Goal: Task Accomplishment & Management: Use online tool/utility

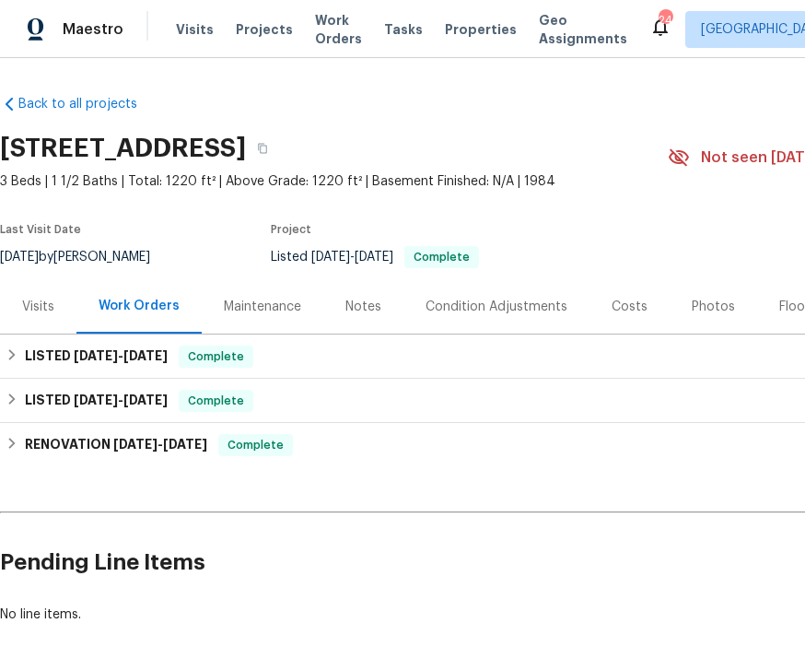
click at [195, 24] on span "Visits" at bounding box center [195, 29] width 38 height 18
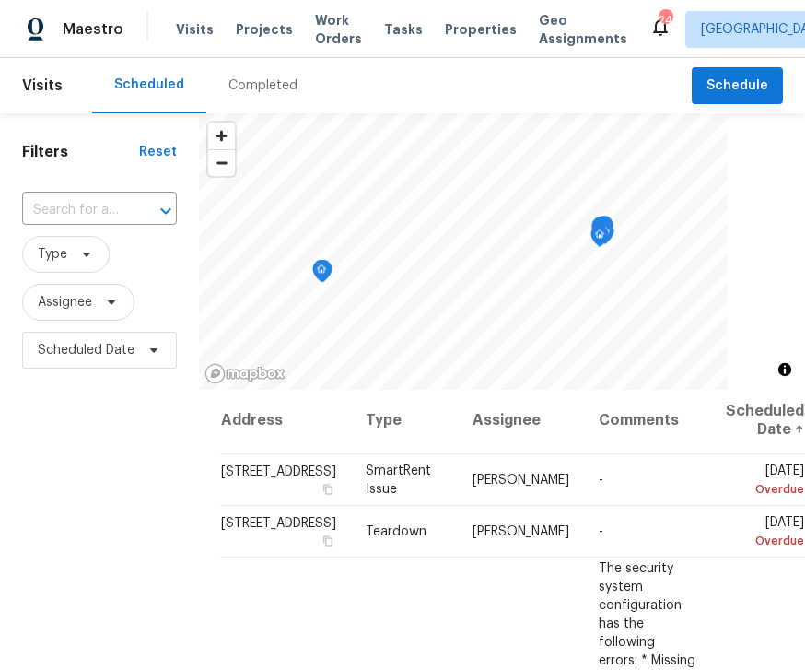
scroll to position [0, 11]
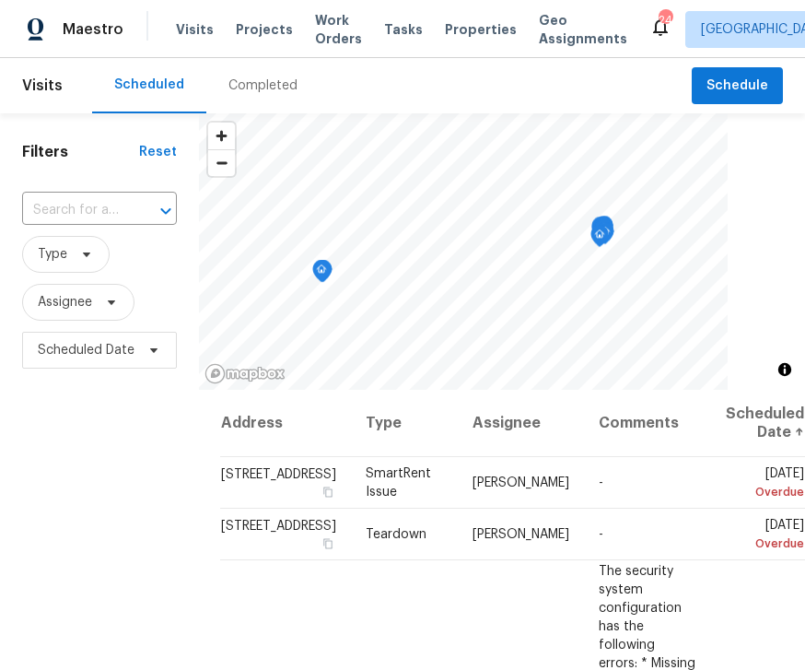
click at [401, 498] on td "SmartRent Issue" at bounding box center [404, 483] width 107 height 52
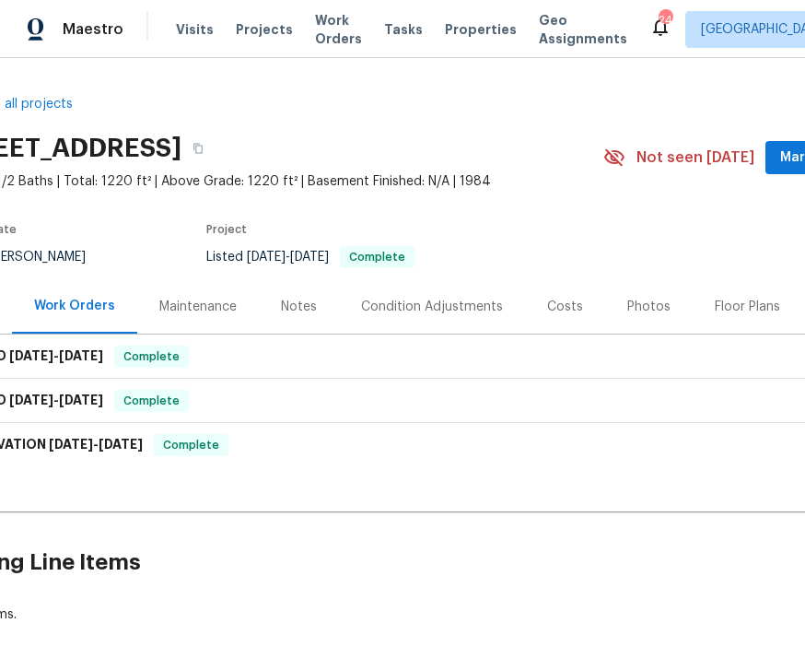
scroll to position [0, 67]
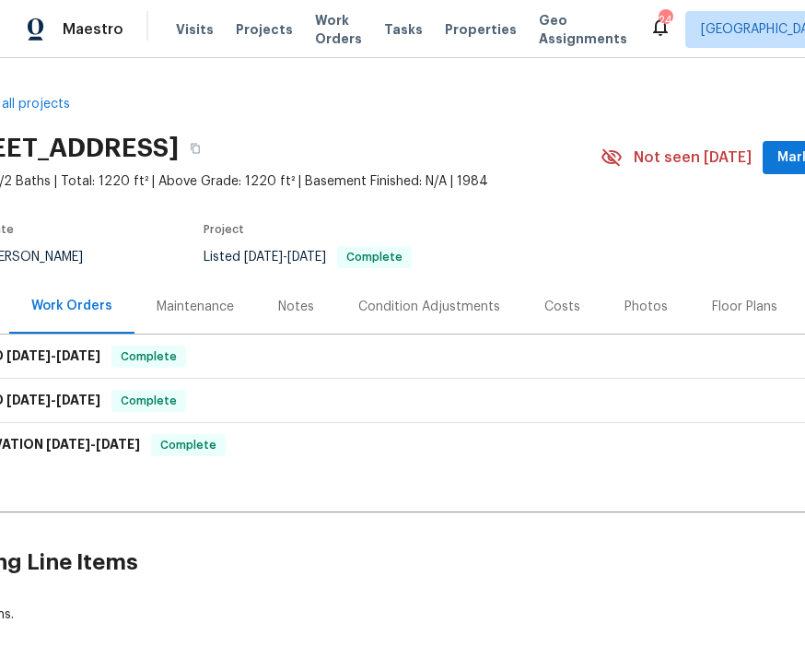
click at [193, 31] on span "Visits" at bounding box center [195, 29] width 38 height 18
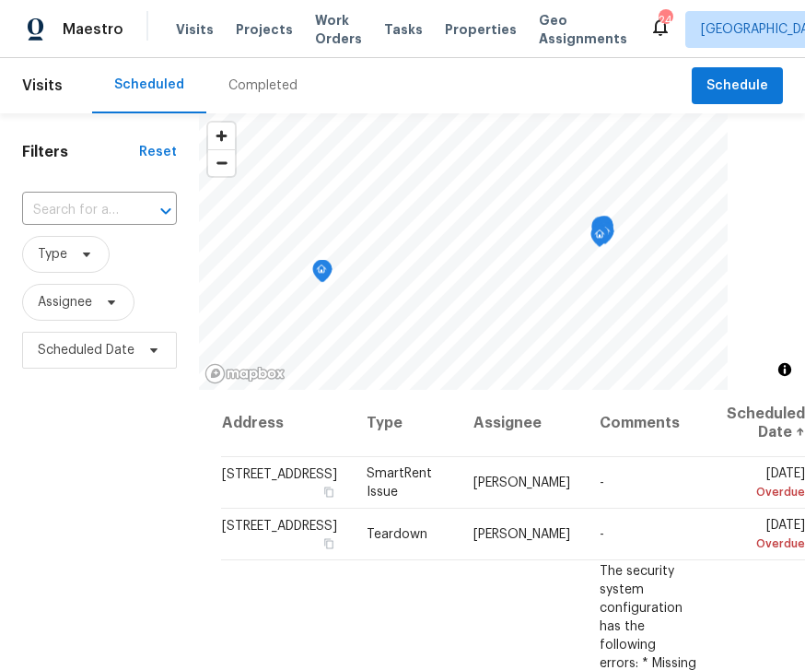
click at [487, 417] on th "Assignee" at bounding box center [522, 423] width 126 height 67
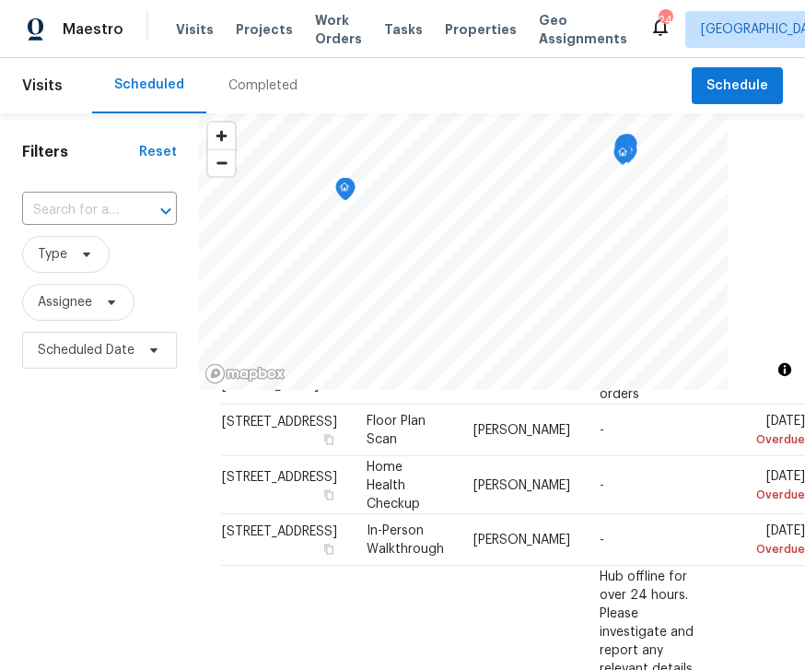
scroll to position [938, -1]
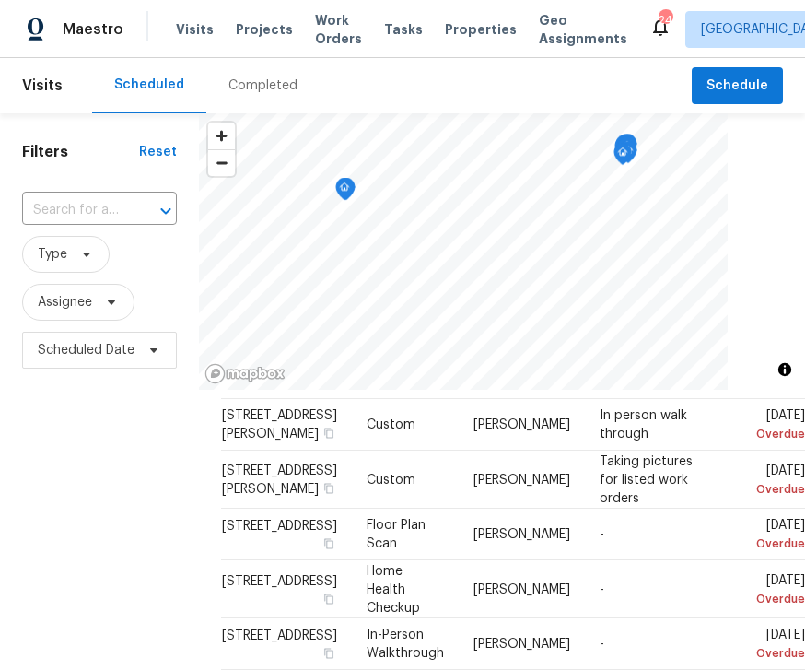
click at [251, 17] on div "Visits Projects Work Orders Tasks Properties Geo Assignments" at bounding box center [413, 29] width 474 height 37
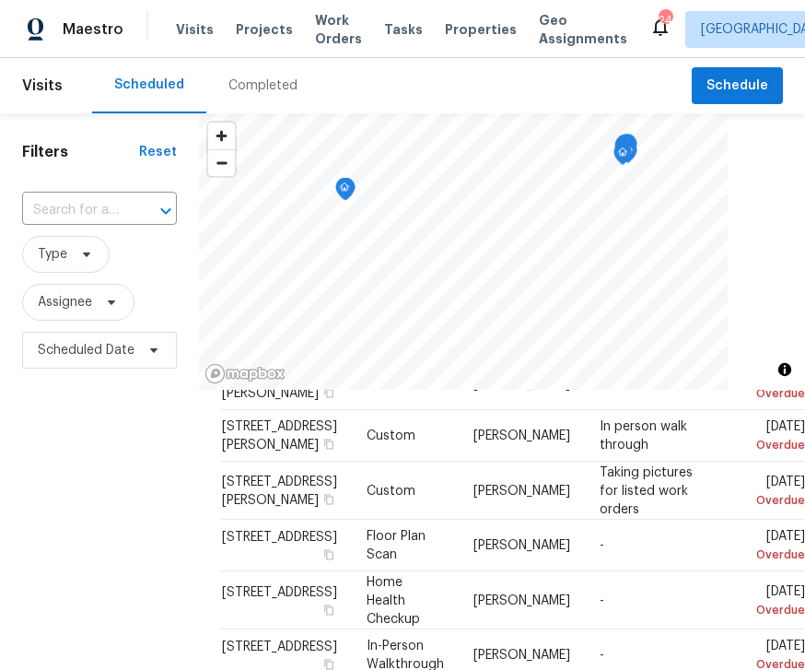
scroll to position [867, 0]
click at [278, 23] on span "Projects" at bounding box center [264, 29] width 57 height 18
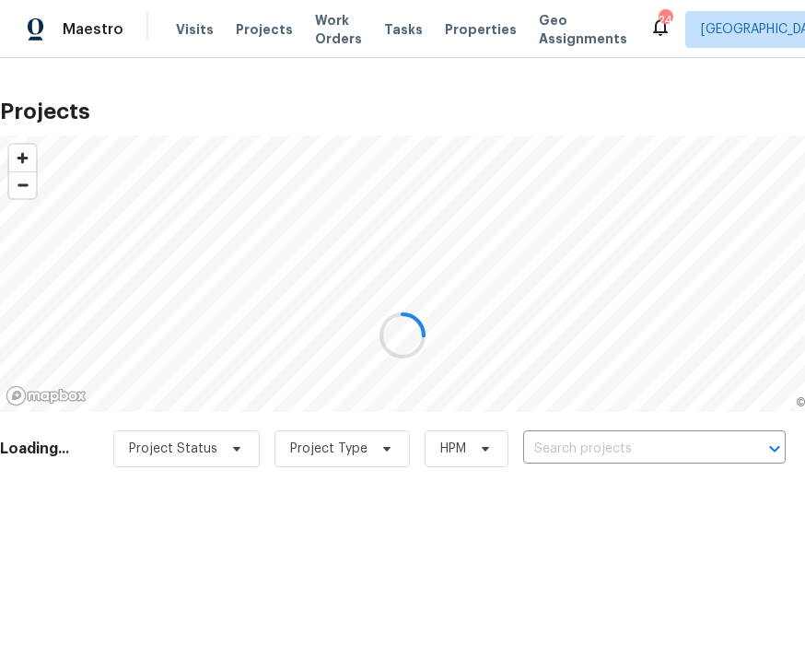
click at [200, 23] on div at bounding box center [402, 335] width 805 height 670
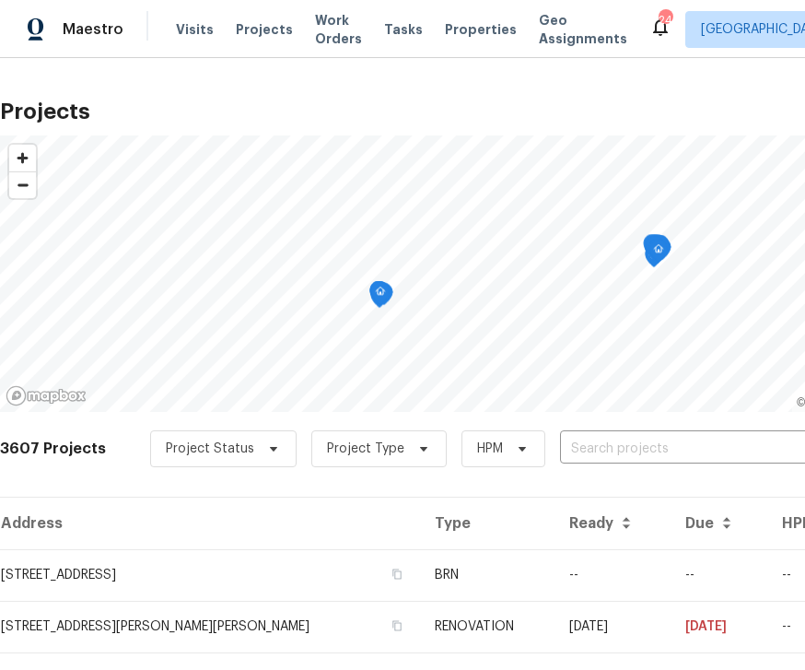
click at [185, 20] on span "Visits" at bounding box center [195, 29] width 38 height 18
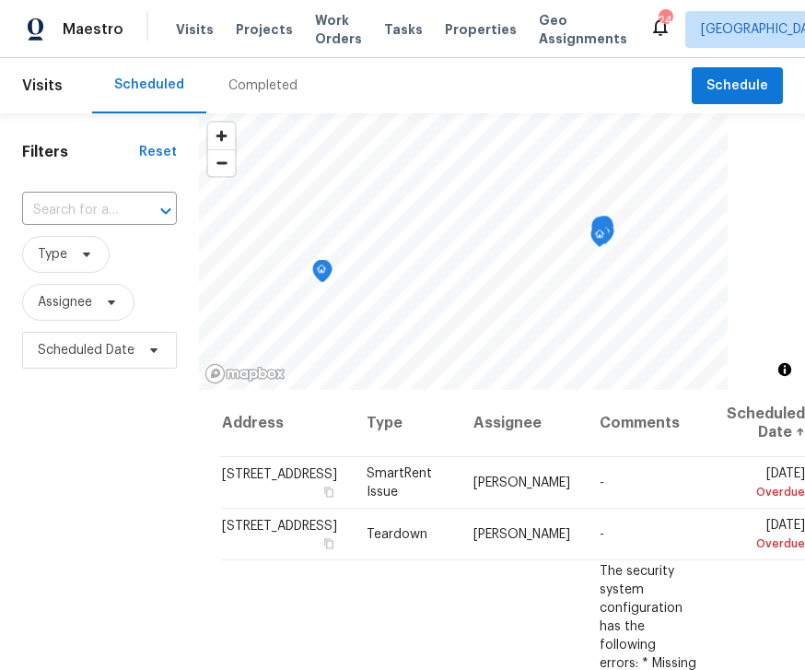
click at [251, 29] on span "Projects" at bounding box center [264, 29] width 57 height 18
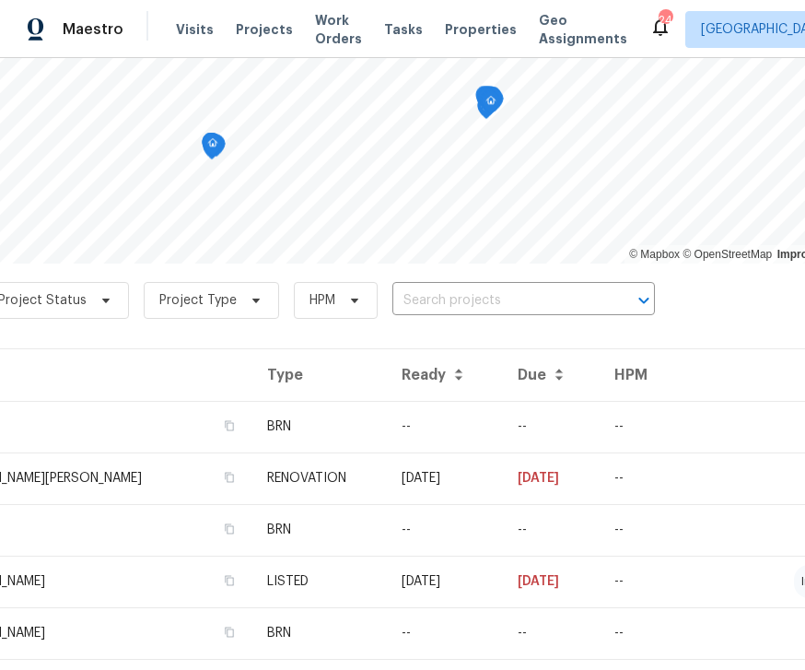
scroll to position [147, 167]
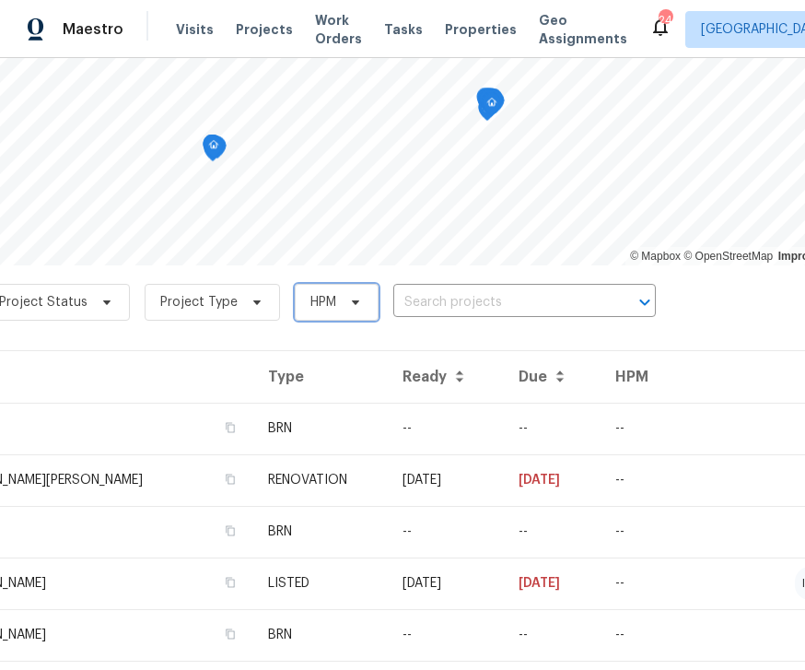
click at [348, 304] on icon at bounding box center [355, 302] width 15 height 15
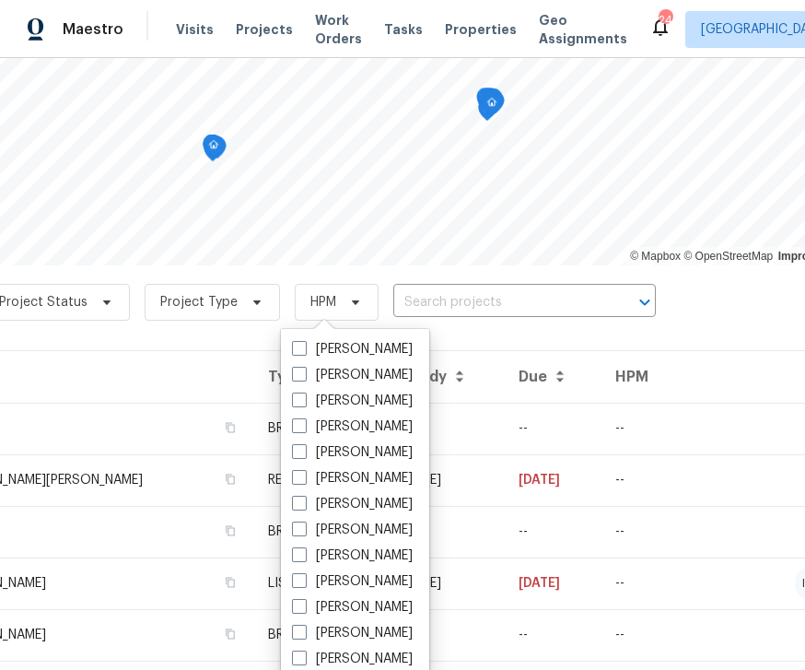
click at [399, 397] on label "[PERSON_NAME]" at bounding box center [352, 401] width 121 height 18
click at [304, 397] on input "[PERSON_NAME]" at bounding box center [298, 398] width 12 height 12
checkbox input "true"
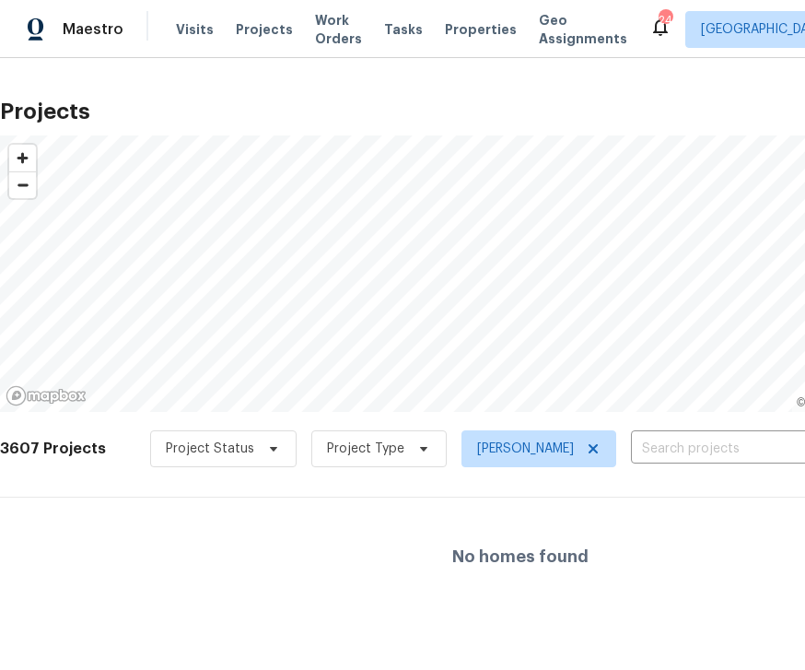
click at [389, 38] on div "Tasks" at bounding box center [403, 29] width 39 height 19
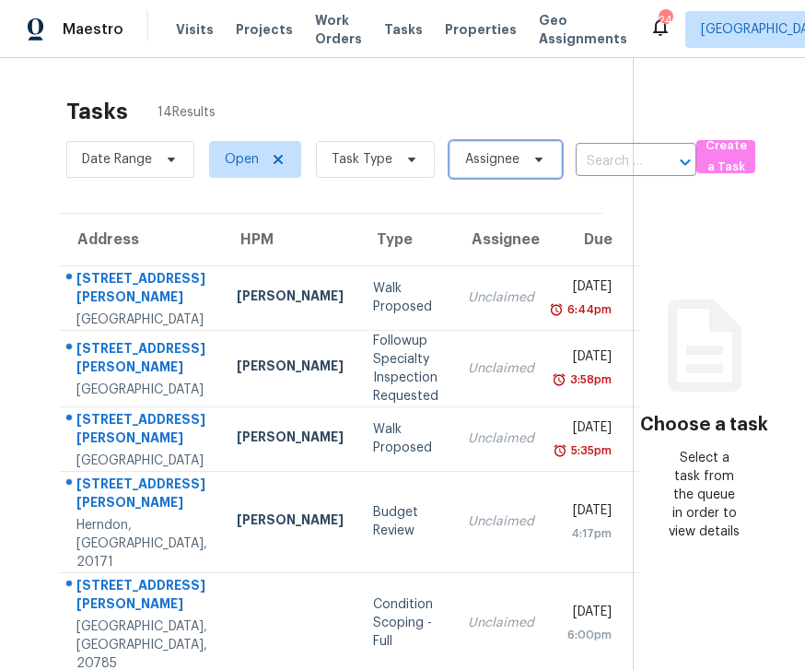
click at [512, 152] on span "Assignee" at bounding box center [492, 159] width 54 height 18
click at [500, 163] on span "Assignee" at bounding box center [492, 159] width 54 height 18
click at [549, 30] on span "Geo Assignments" at bounding box center [583, 29] width 88 height 37
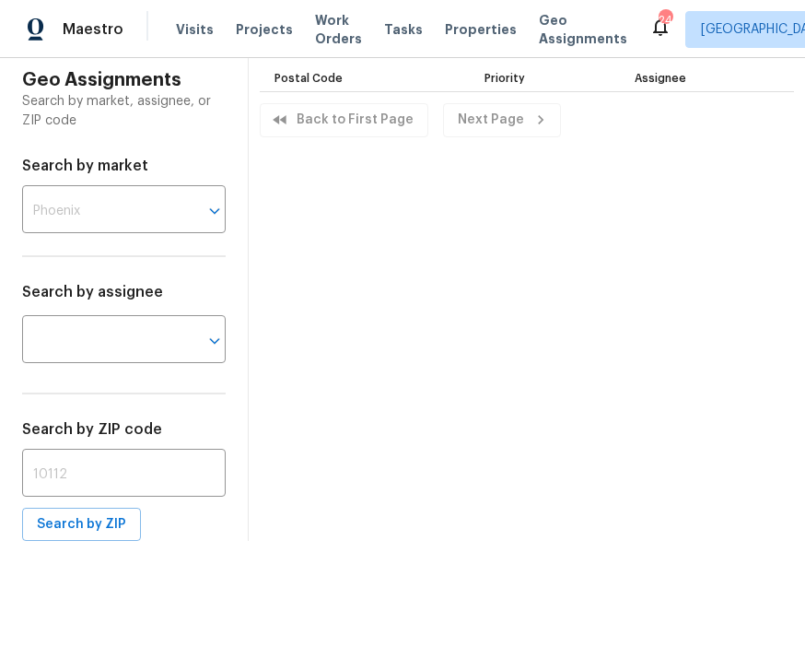
click at [202, 331] on button "Open" at bounding box center [215, 341] width 26 height 26
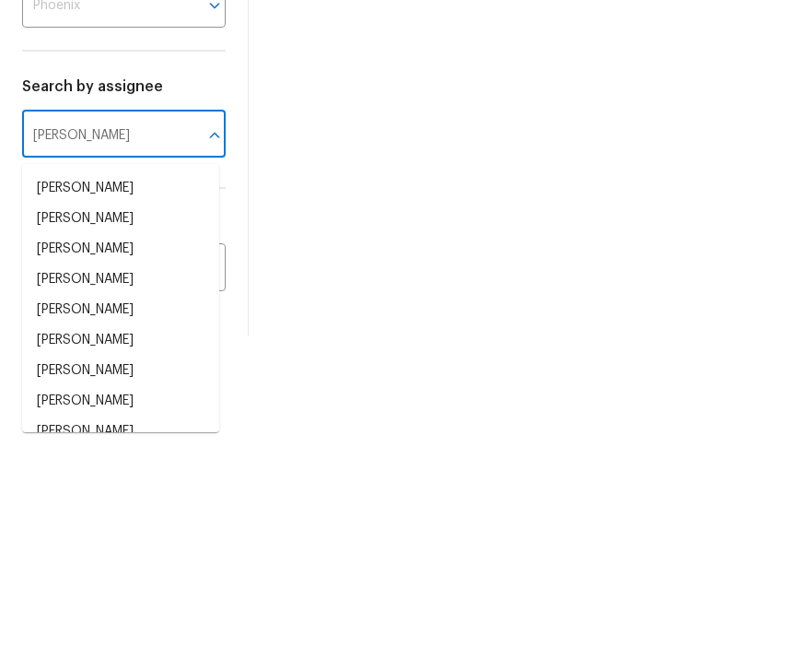
scroll to position [28, 0]
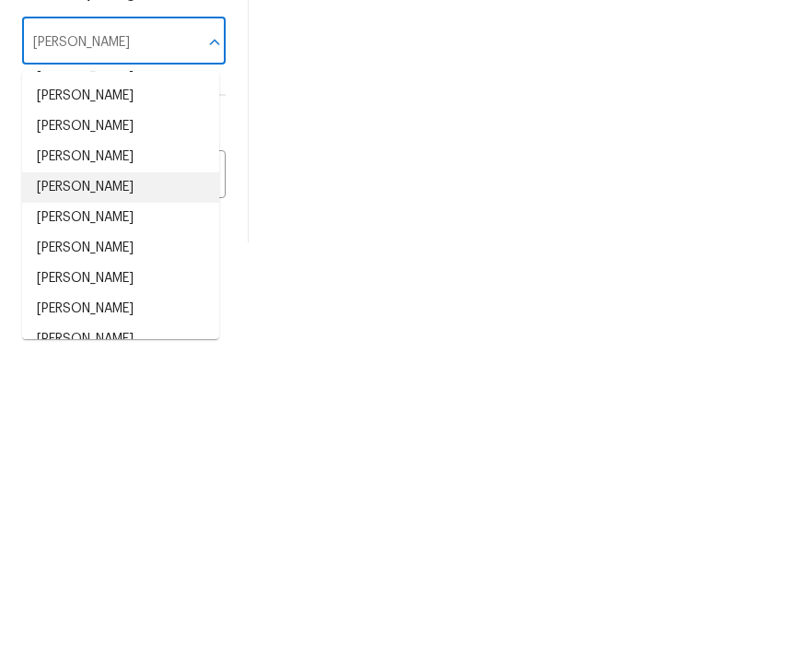
click at [131, 471] on li "[PERSON_NAME]" at bounding box center [120, 486] width 197 height 30
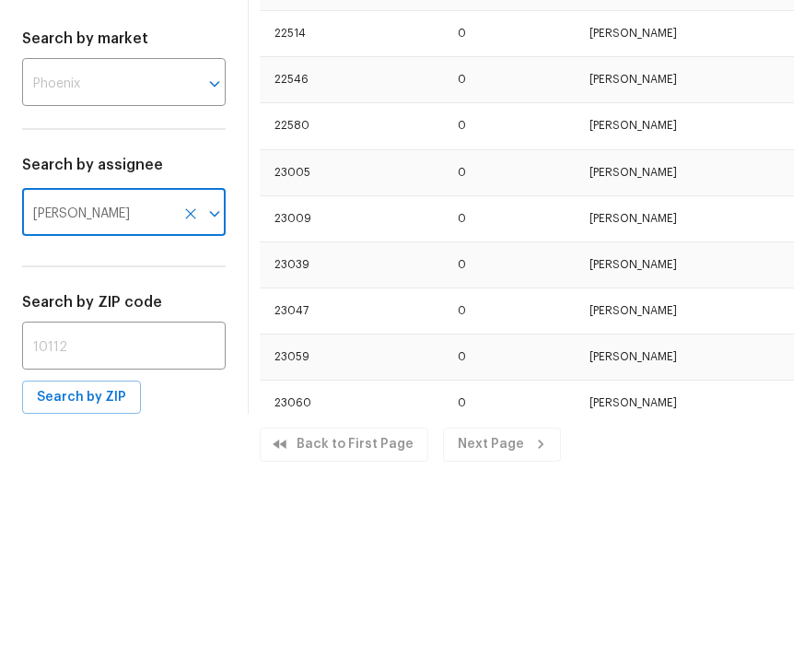
scroll to position [0, 0]
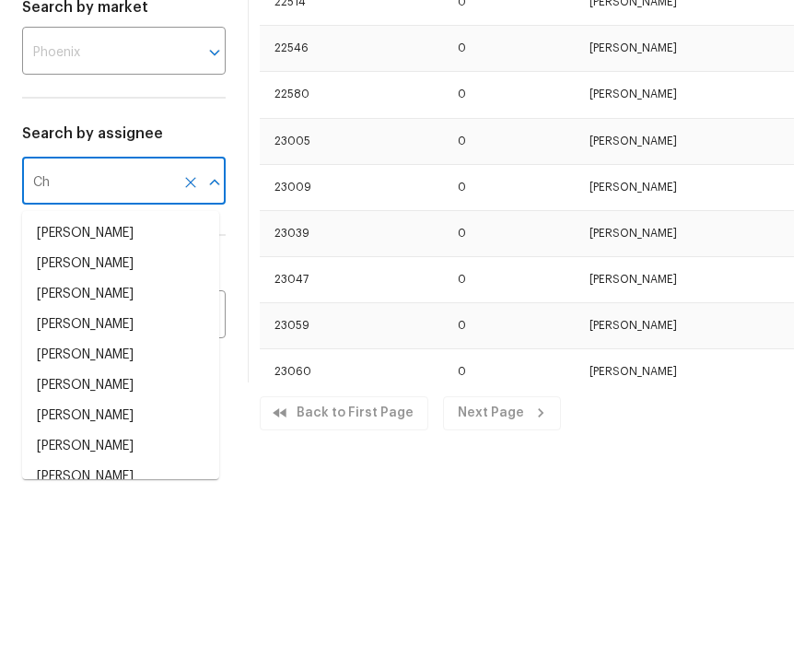
type input "C"
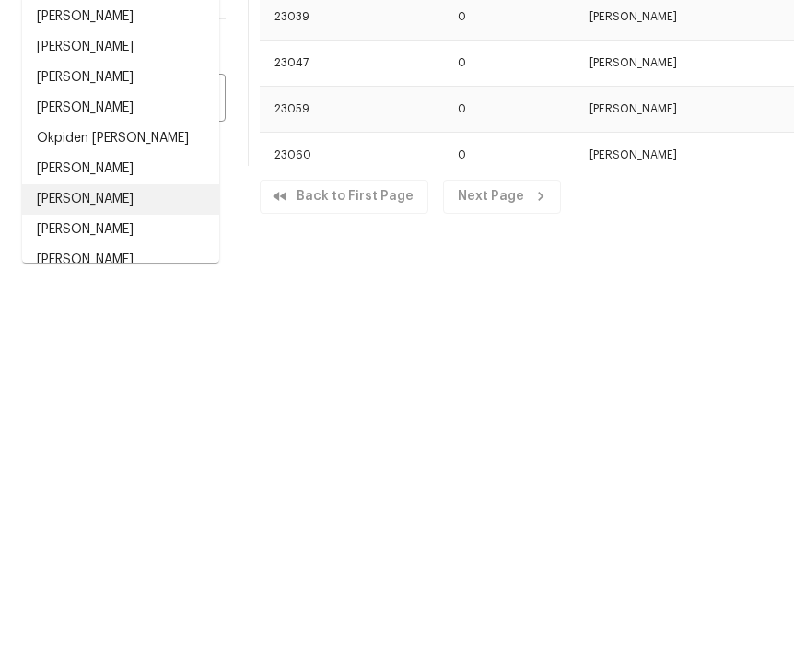
click at [106, 559] on li "[PERSON_NAME]" at bounding box center [120, 574] width 197 height 30
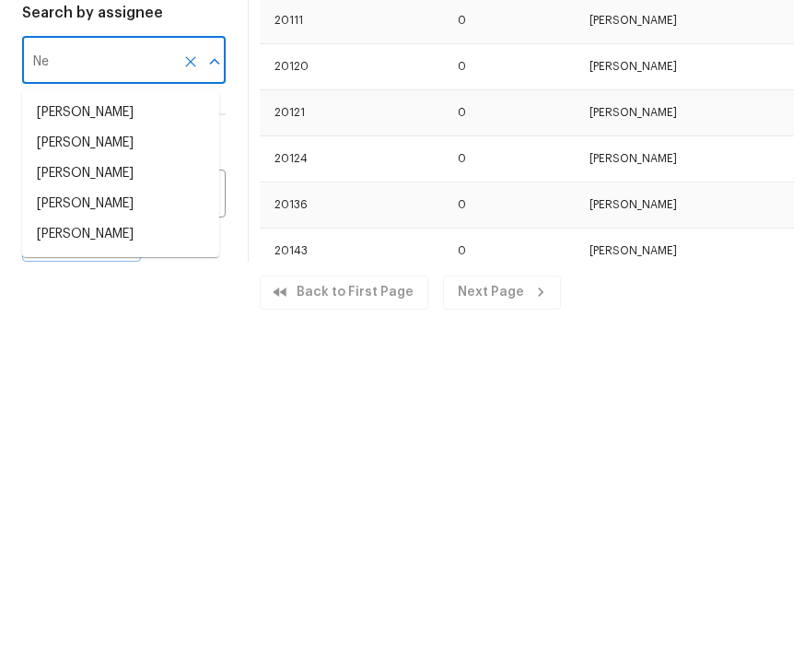
type input "N"
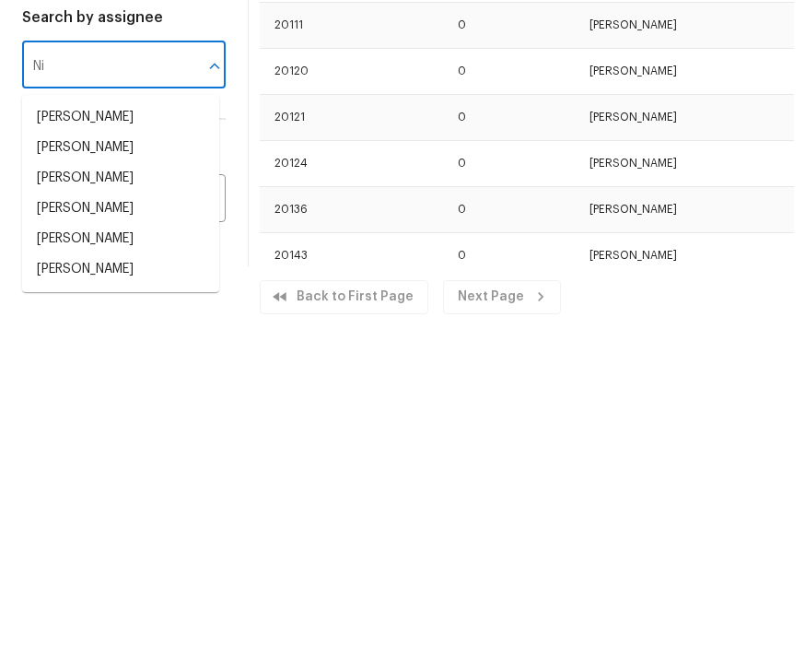
type input "N"
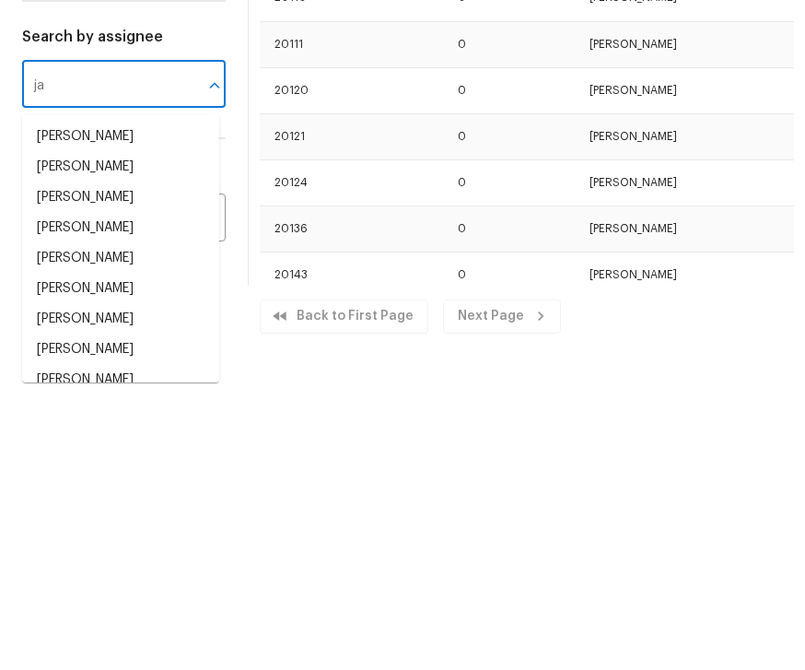
type input "j"
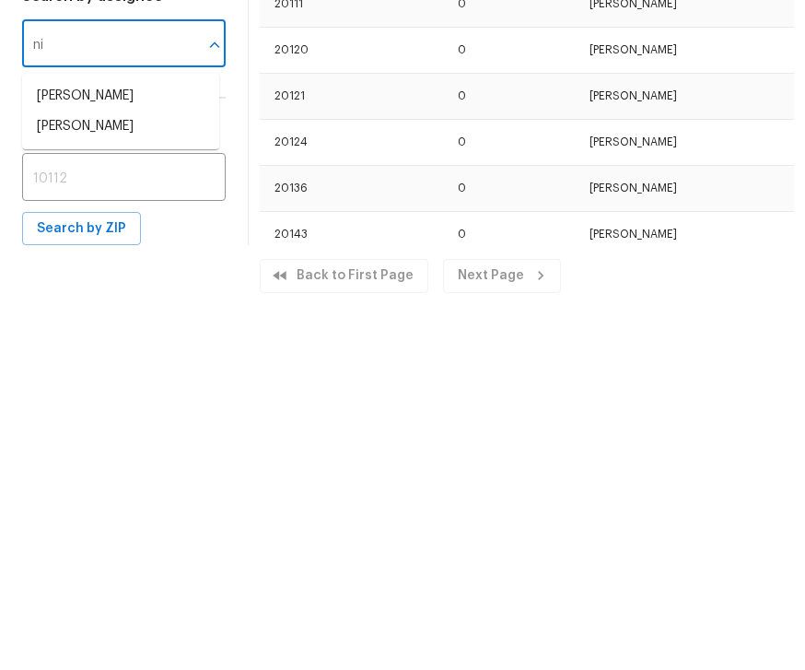
type input "n"
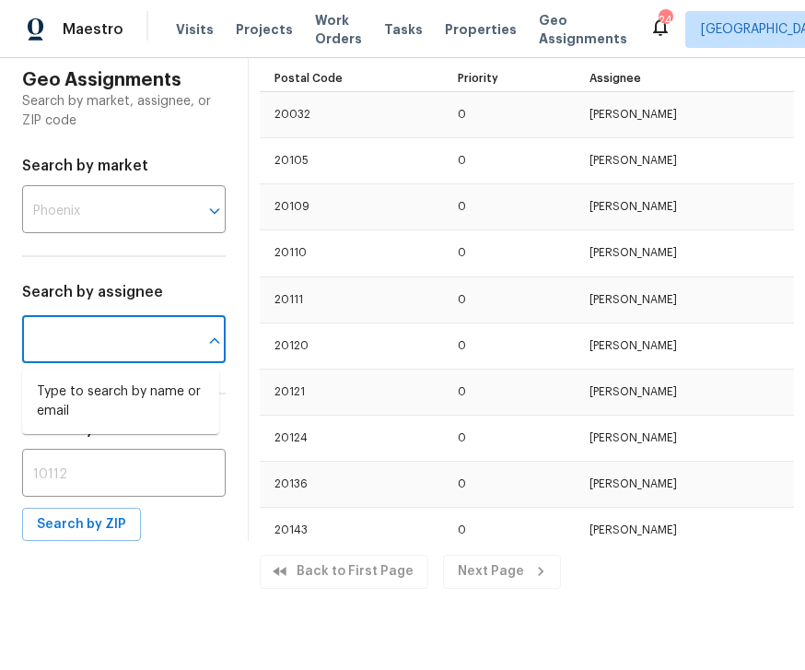
click at [192, 25] on span "Visits" at bounding box center [195, 29] width 38 height 18
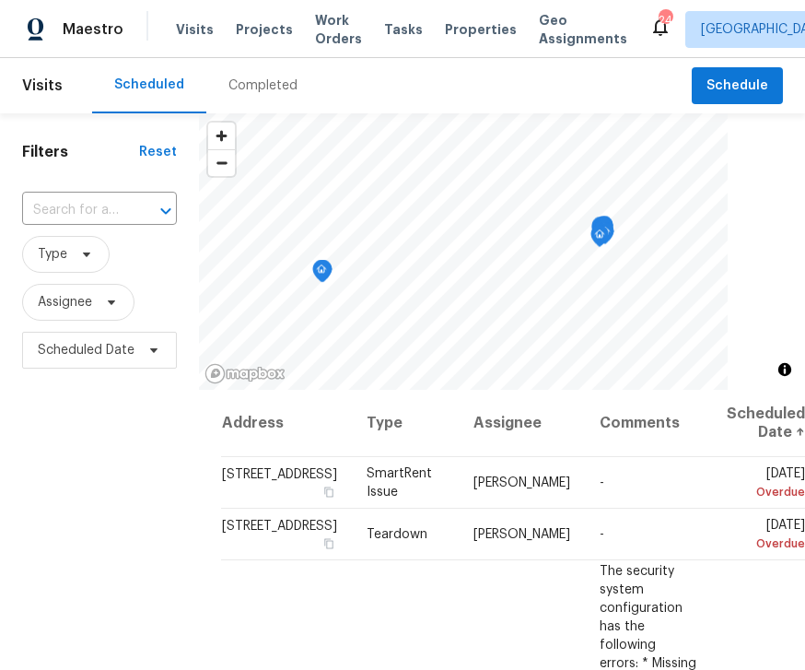
click at [241, 30] on span "Projects" at bounding box center [264, 29] width 57 height 18
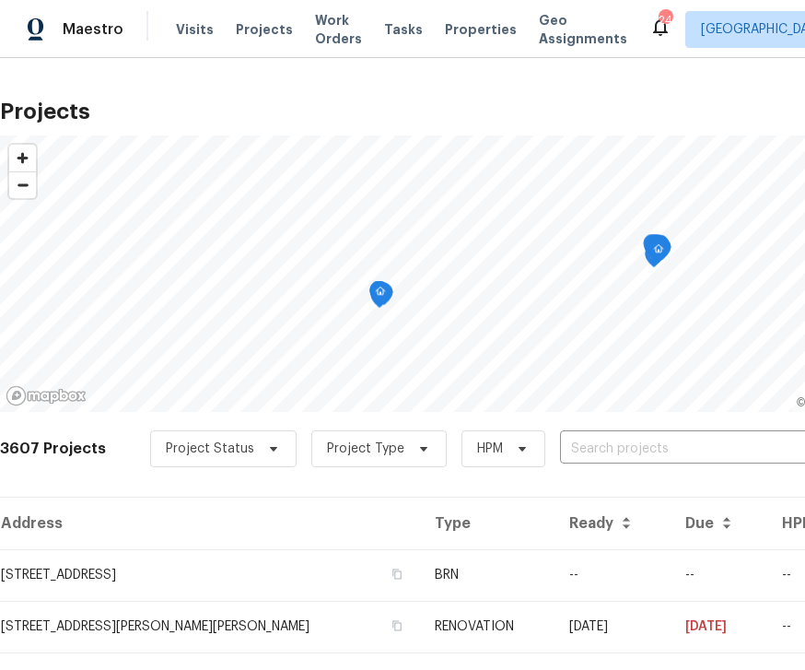
click at [642, 438] on input "text" at bounding box center [665, 449] width 211 height 29
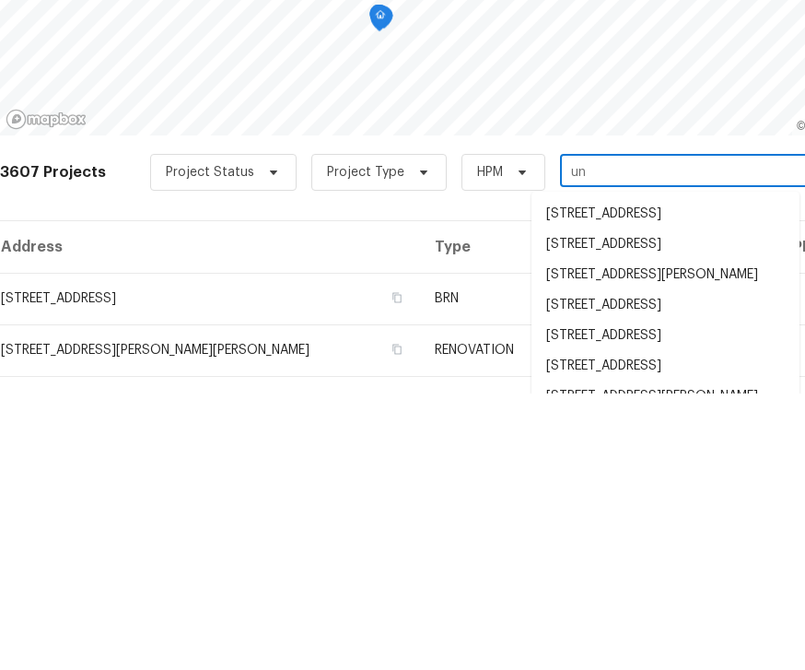
type input "u"
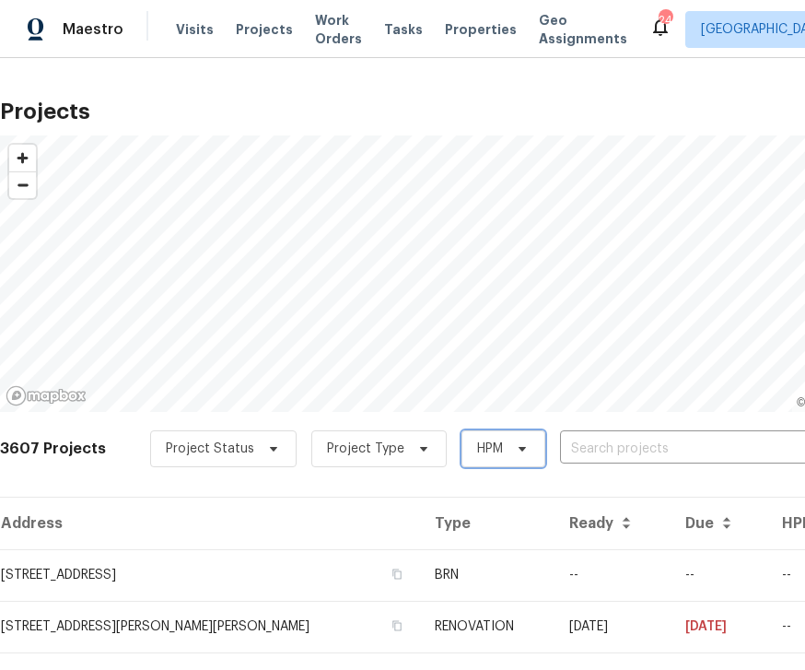
click at [497, 430] on span "HPM" at bounding box center [504, 448] width 84 height 37
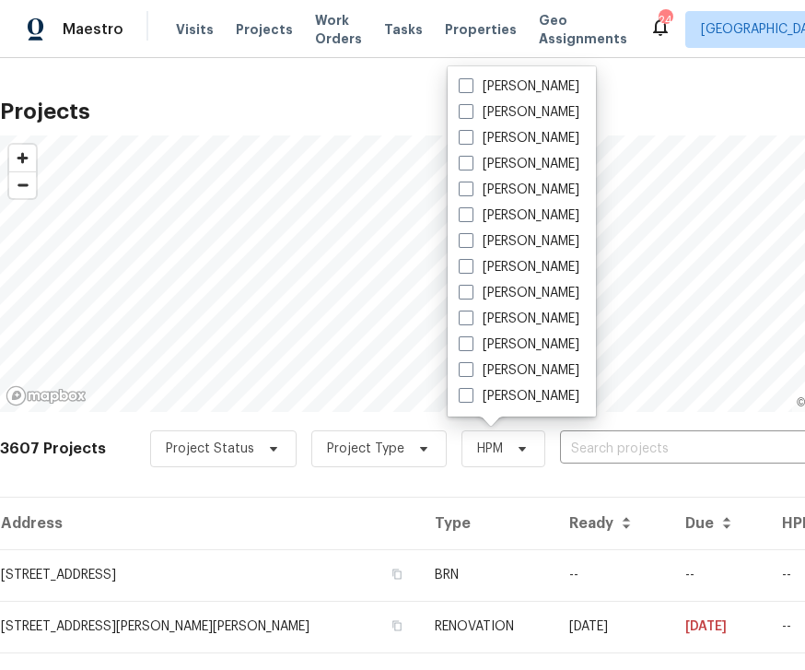
click at [559, 129] on label "[PERSON_NAME]" at bounding box center [519, 138] width 121 height 18
click at [471, 129] on input "[PERSON_NAME]" at bounding box center [465, 135] width 12 height 12
checkbox input "true"
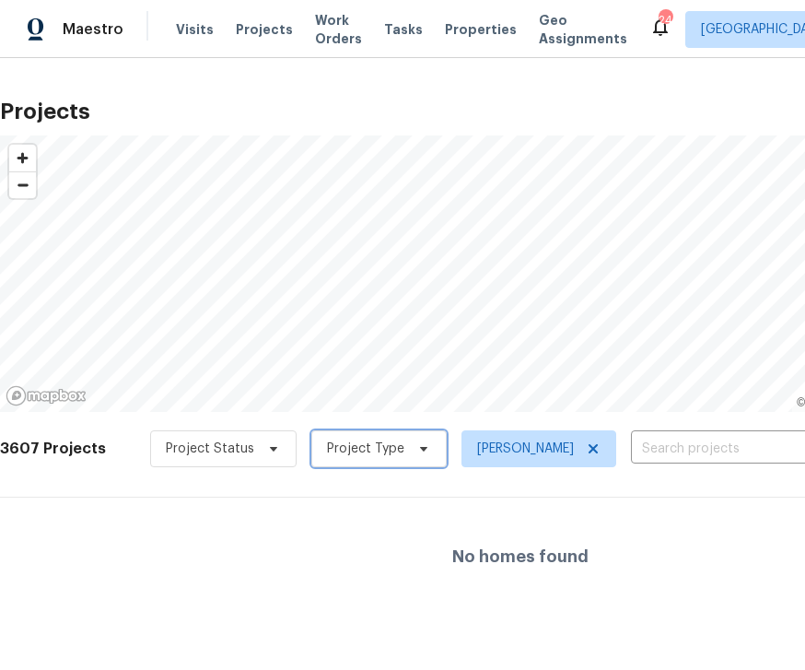
click at [392, 439] on span "Project Type" at bounding box center [378, 448] width 135 height 37
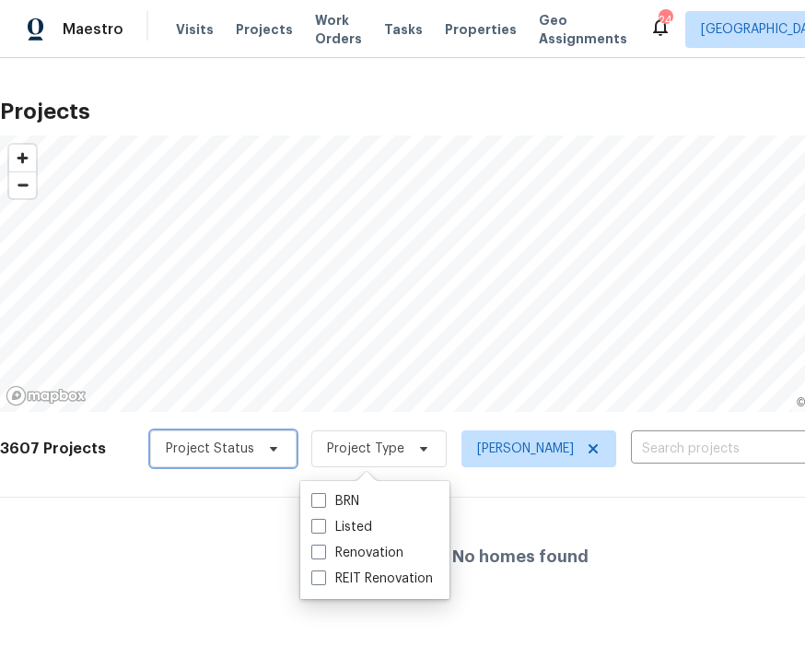
click at [226, 440] on span "Project Status" at bounding box center [210, 449] width 88 height 18
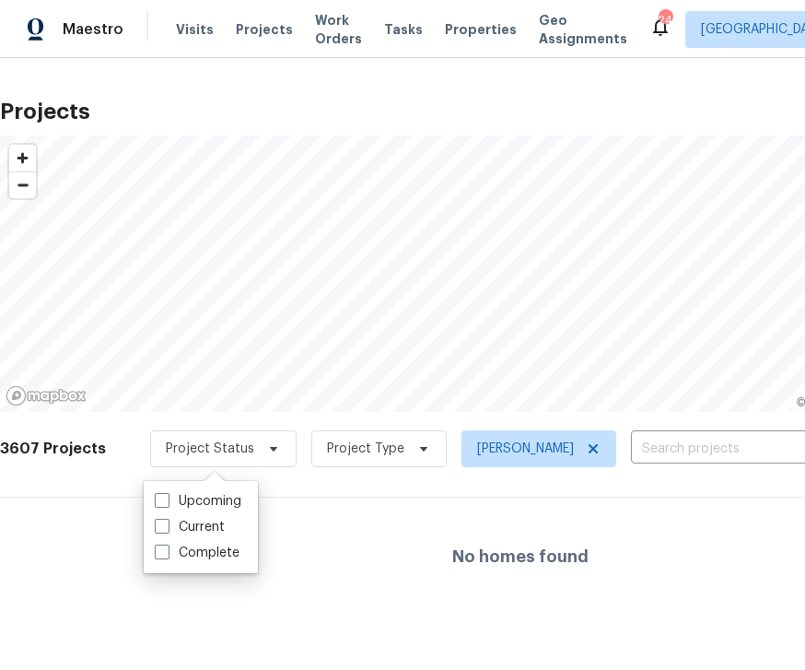
click at [221, 496] on label "Upcoming" at bounding box center [198, 501] width 87 height 18
click at [167, 496] on input "Upcoming" at bounding box center [161, 498] width 12 height 12
checkbox input "true"
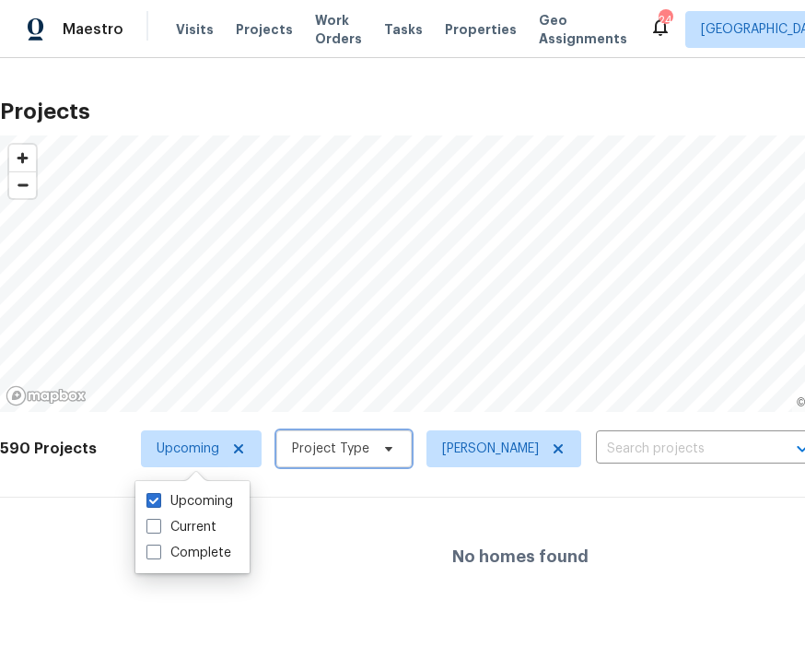
click at [372, 438] on span "Project Type" at bounding box center [343, 448] width 135 height 37
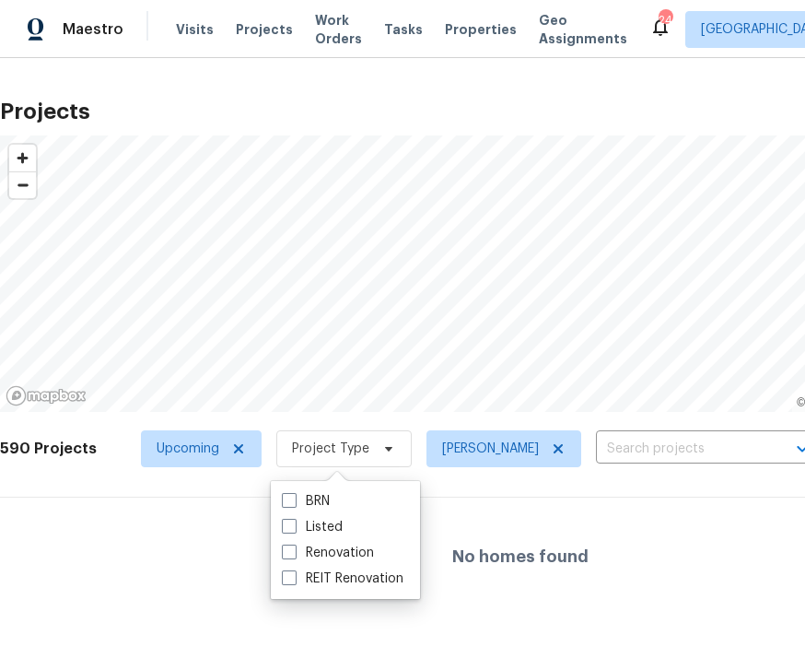
click at [345, 518] on div "Listed" at bounding box center [345, 527] width 138 height 26
click at [363, 518] on div "Listed" at bounding box center [345, 527] width 138 height 26
click at [330, 510] on label "BRN" at bounding box center [306, 501] width 48 height 18
click at [294, 504] on input "BRN" at bounding box center [288, 498] width 12 height 12
checkbox input "true"
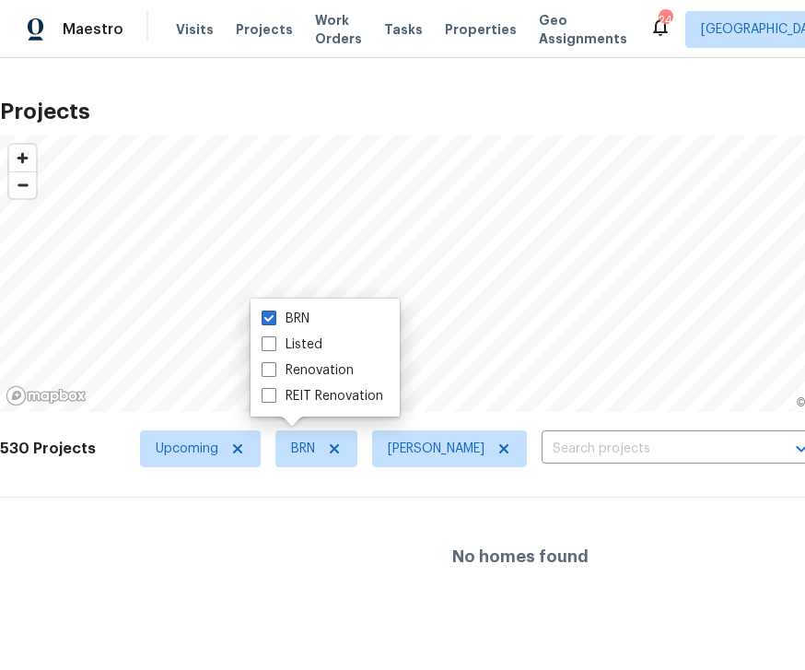
click at [346, 400] on label "REIT Renovation" at bounding box center [323, 396] width 122 height 18
click at [274, 399] on input "REIT Renovation" at bounding box center [268, 393] width 12 height 12
checkbox input "true"
click at [352, 361] on label "Renovation" at bounding box center [308, 370] width 92 height 18
click at [274, 361] on input "Renovation" at bounding box center [268, 367] width 12 height 12
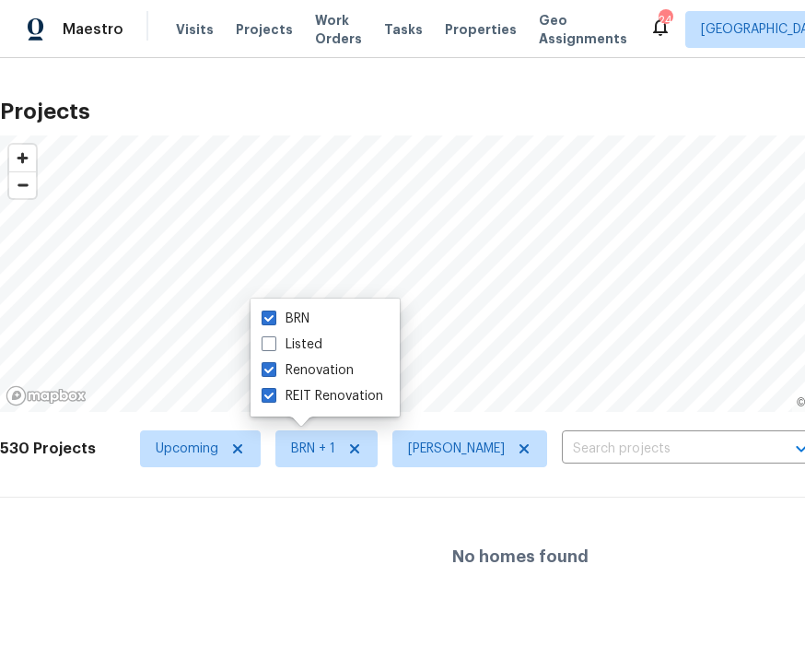
checkbox input "true"
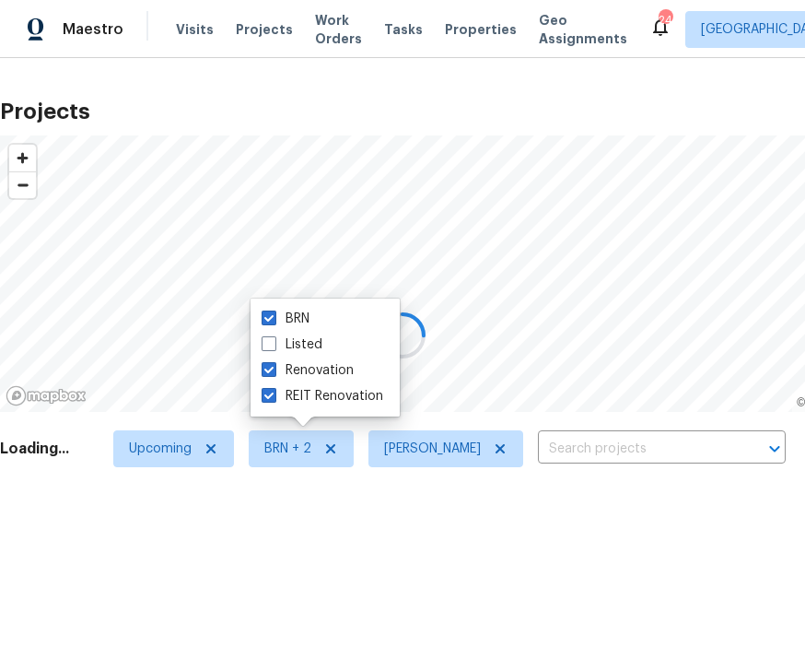
click at [342, 449] on div at bounding box center [402, 335] width 805 height 670
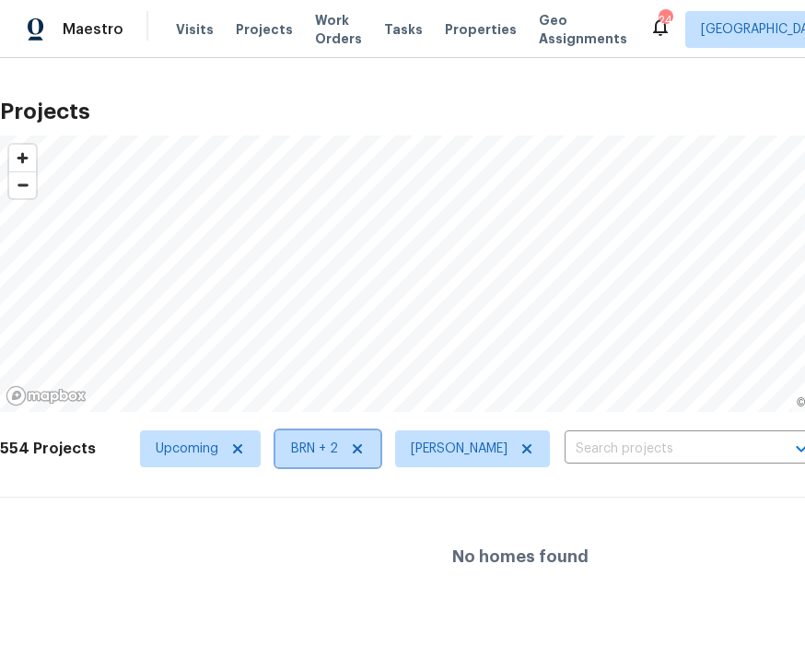
click at [358, 438] on span "BRN + 2" at bounding box center [328, 448] width 105 height 37
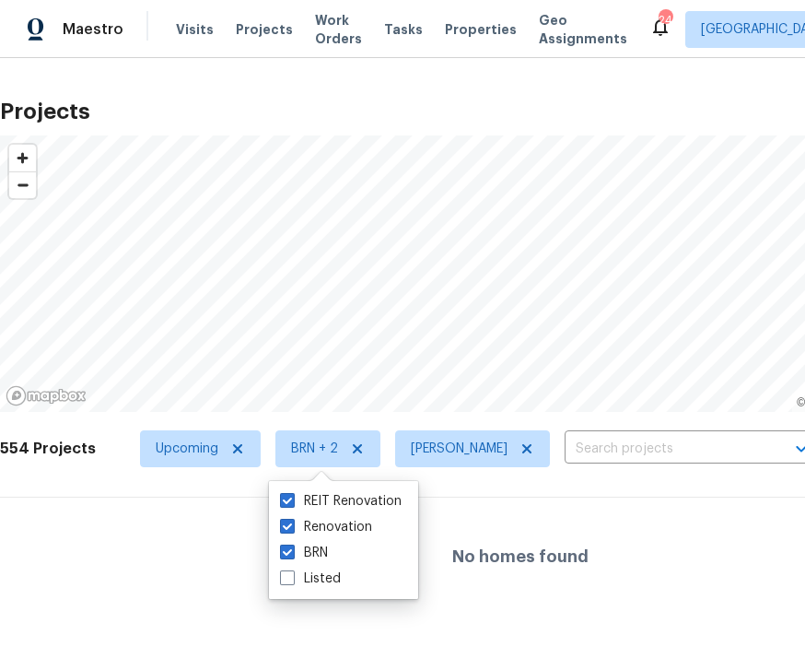
click at [300, 496] on label "REIT Renovation" at bounding box center [341, 501] width 122 height 18
click at [292, 496] on input "REIT Renovation" at bounding box center [286, 498] width 12 height 12
checkbox input "false"
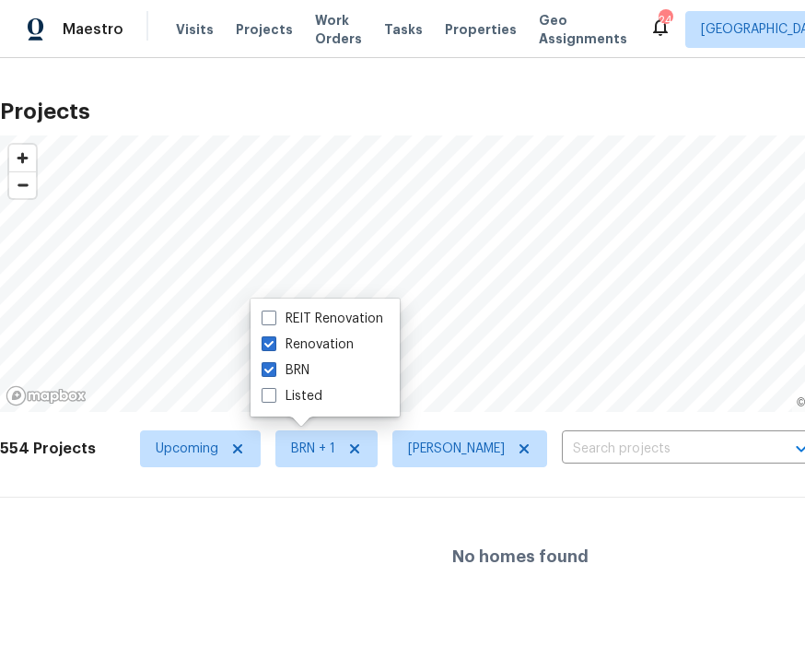
click at [309, 368] on label "BRN" at bounding box center [286, 370] width 48 height 18
click at [274, 368] on input "BRN" at bounding box center [268, 367] width 12 height 12
checkbox input "false"
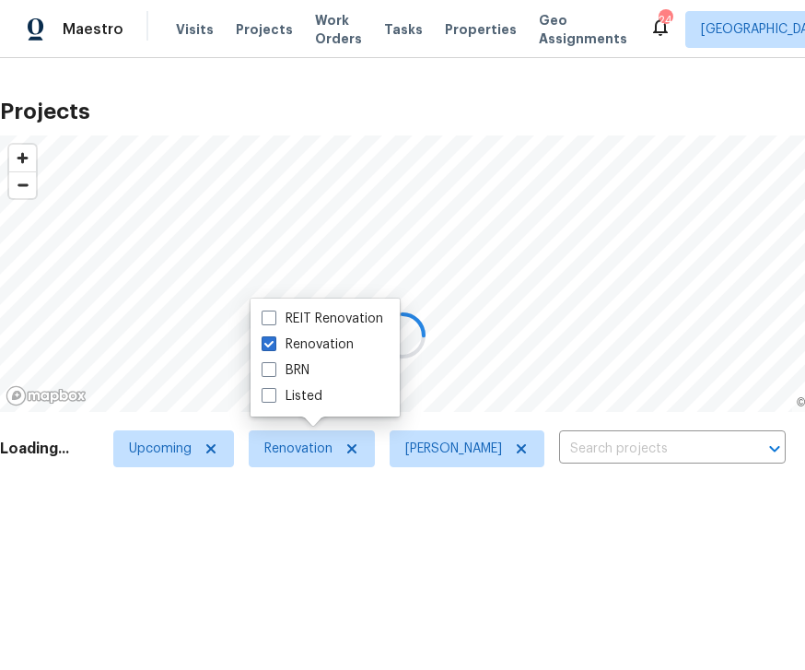
click at [331, 344] on label "Renovation" at bounding box center [308, 344] width 92 height 18
click at [274, 344] on input "Renovation" at bounding box center [268, 341] width 12 height 12
checkbox input "false"
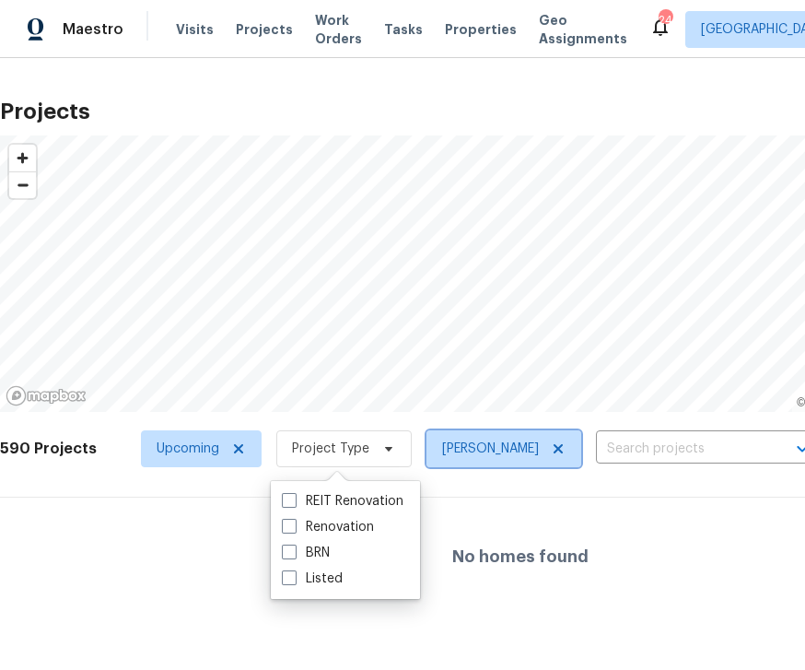
click at [564, 449] on icon at bounding box center [558, 448] width 15 height 15
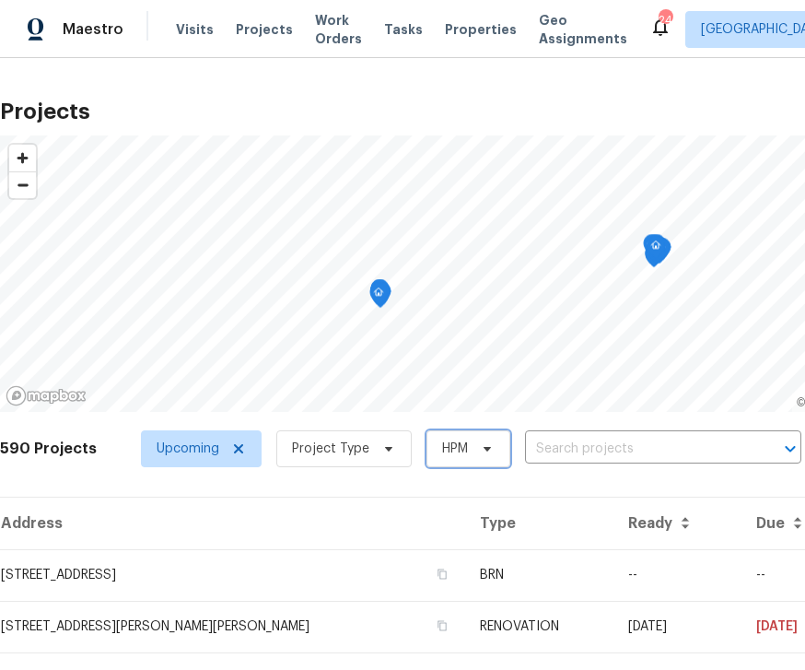
click at [475, 452] on span at bounding box center [485, 448] width 20 height 15
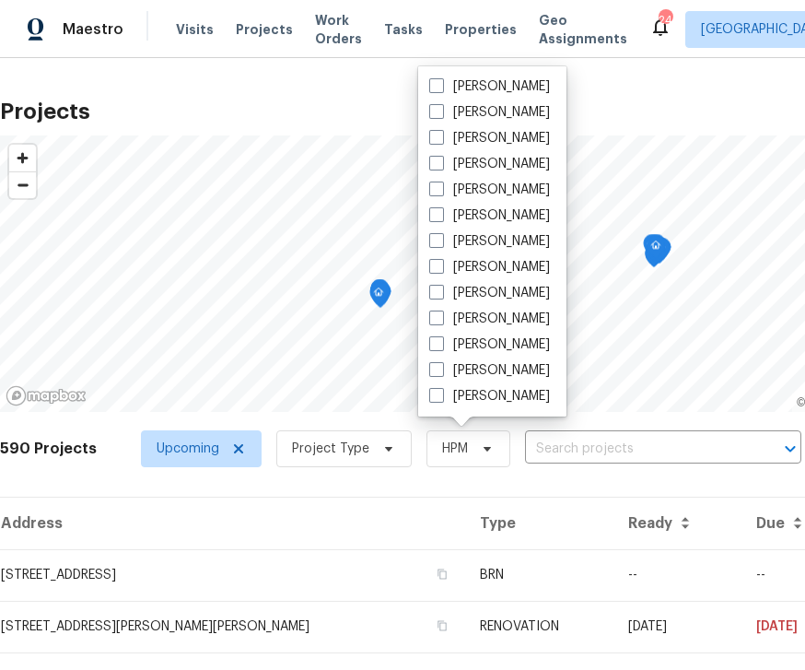
click at [550, 343] on label "[PERSON_NAME]" at bounding box center [489, 344] width 121 height 18
click at [441, 343] on input "[PERSON_NAME]" at bounding box center [435, 341] width 12 height 12
checkbox input "true"
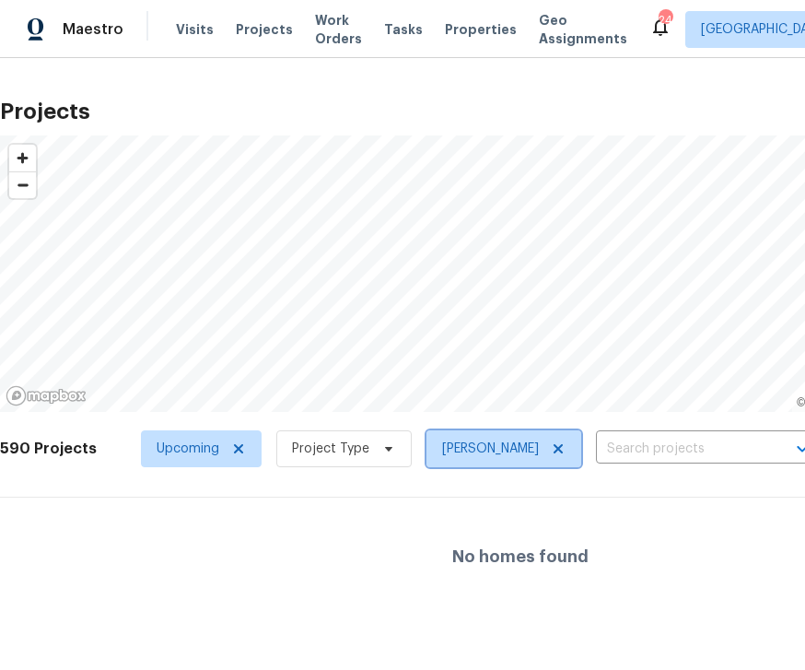
click at [566, 441] on icon at bounding box center [558, 448] width 15 height 15
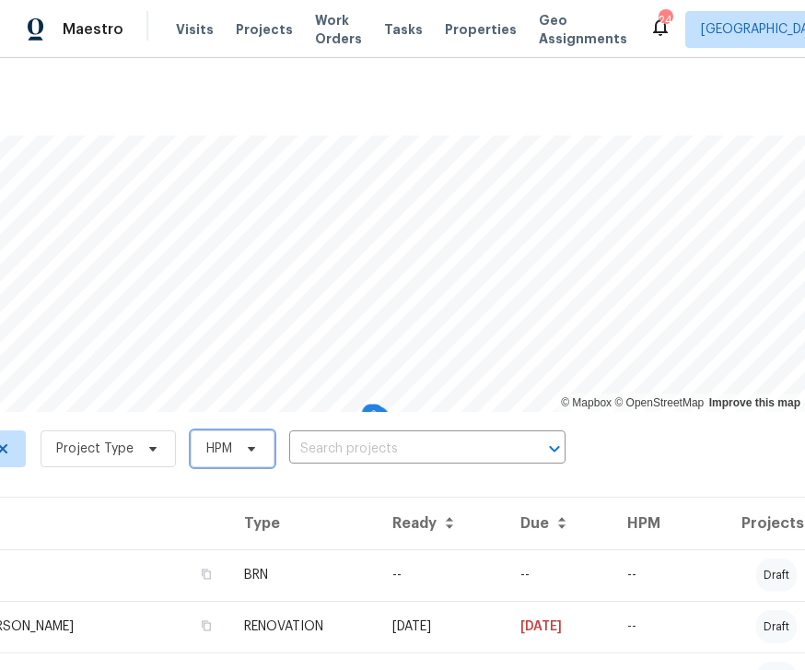
scroll to position [0, 236]
click at [118, 18] on div "Maestro" at bounding box center [61, 29] width 123 height 37
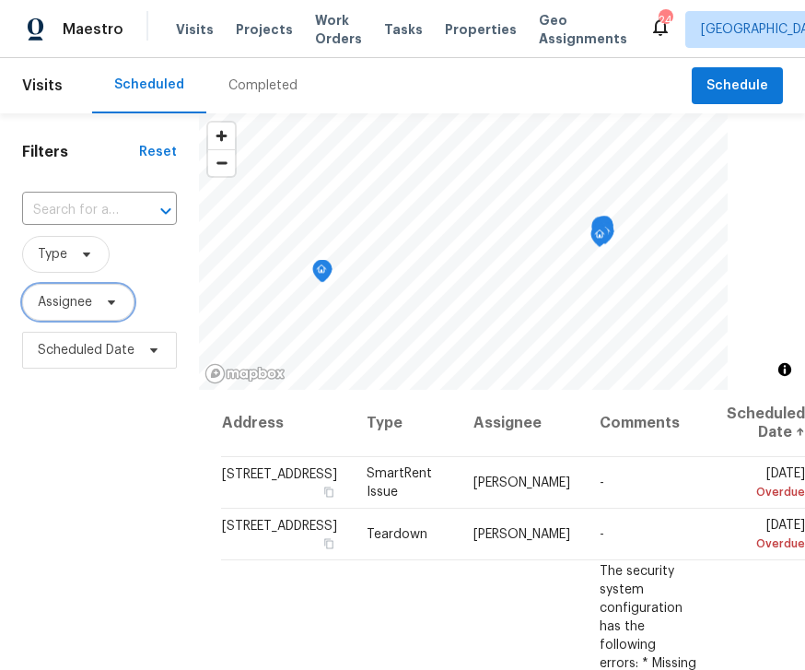
click at [123, 308] on span "Assignee" at bounding box center [78, 302] width 112 height 37
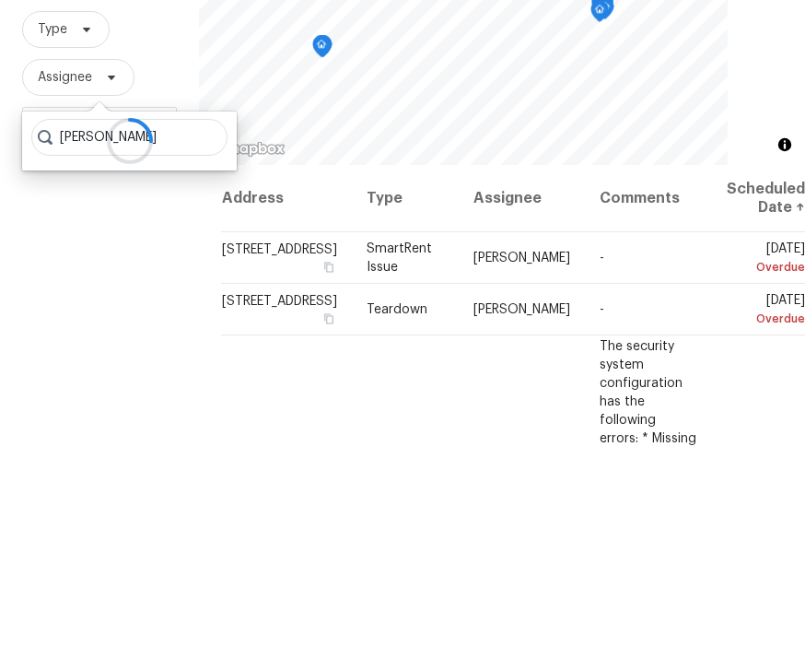
type input "[PERSON_NAME]"
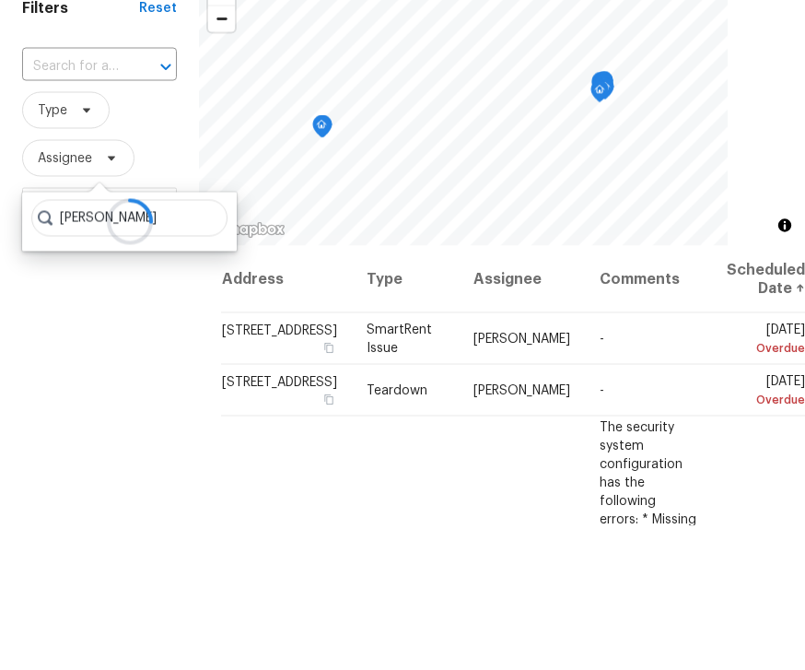
click at [169, 200] on icon "Open" at bounding box center [166, 211] width 22 height 22
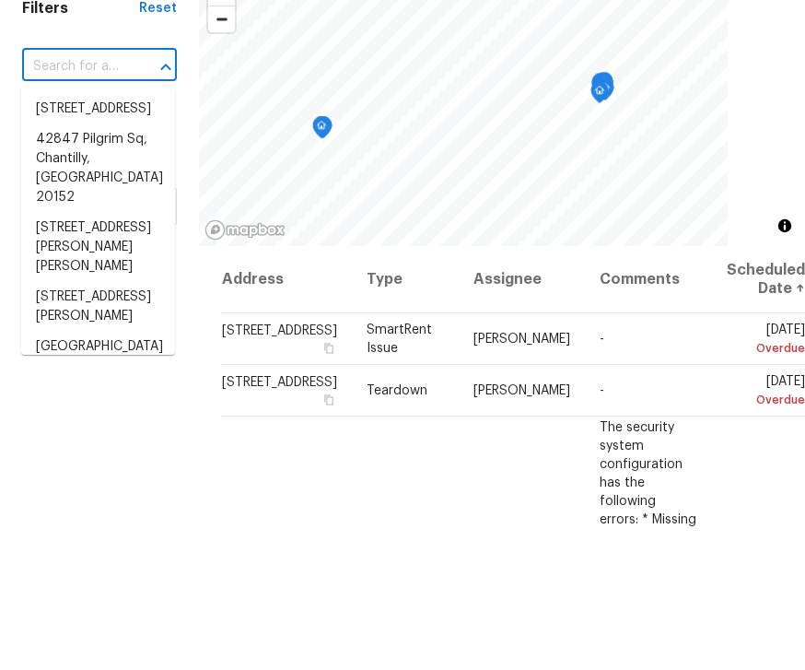
click at [147, 113] on div "Filters Reset ​ Type Assignee Scheduled Date" at bounding box center [99, 519] width 199 height 813
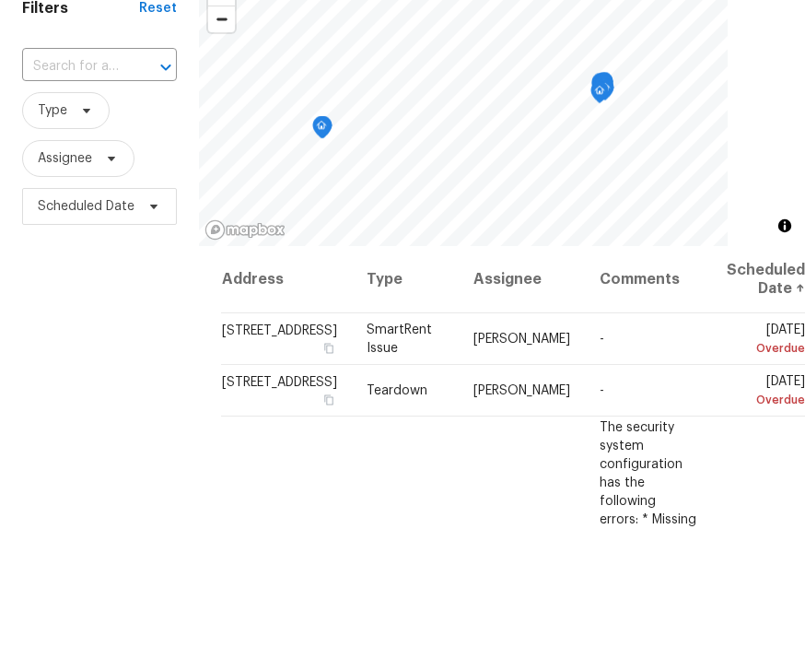
scroll to position [59, 0]
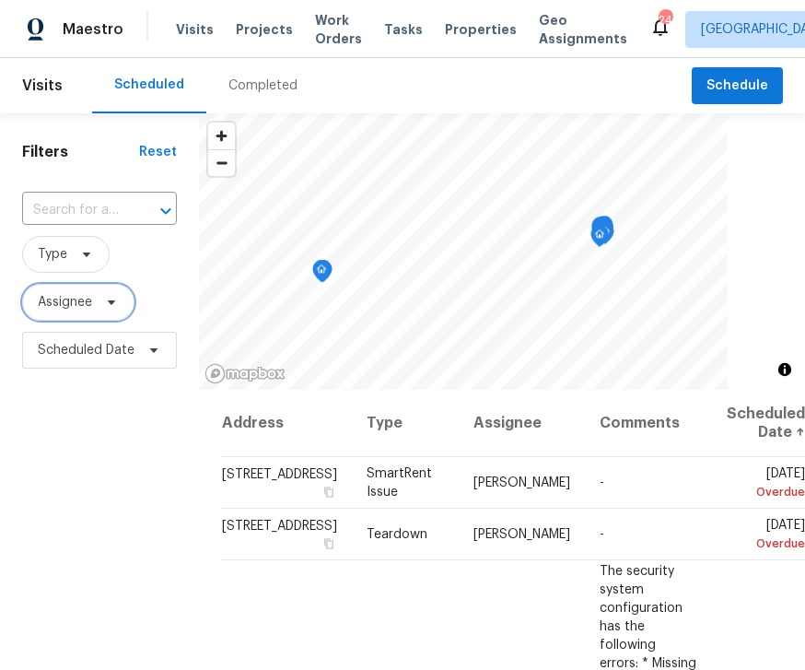
click at [105, 295] on icon at bounding box center [111, 302] width 15 height 15
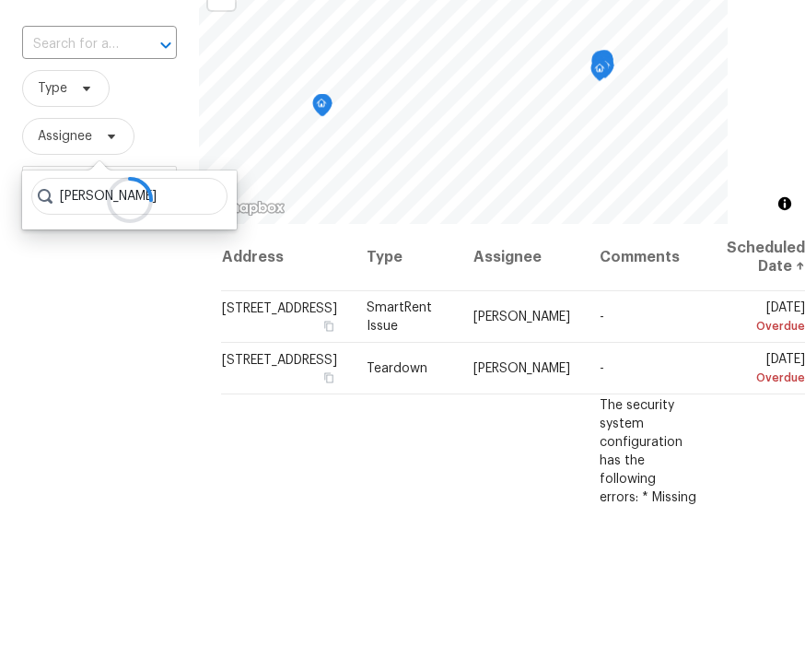
type input "[PERSON_NAME]"
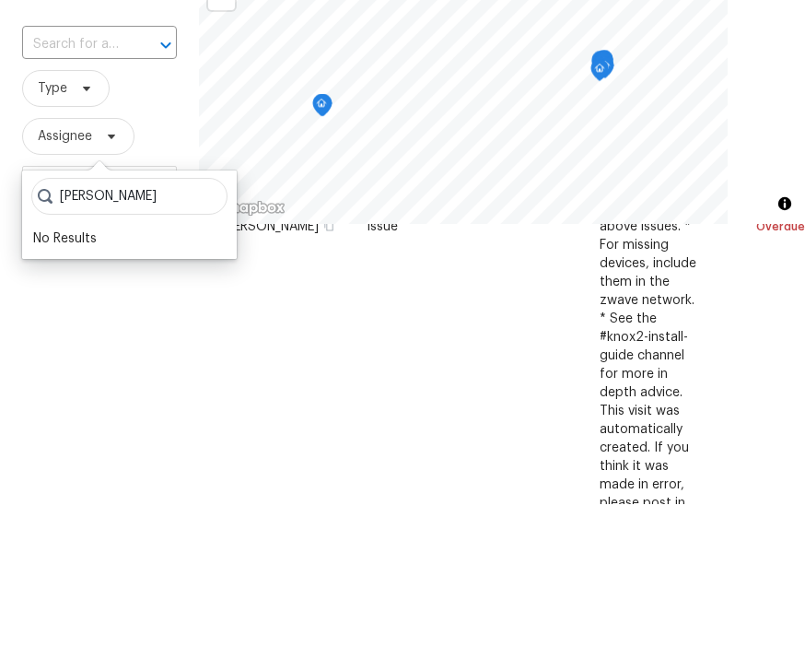
scroll to position [512, 0]
